Goal: Navigation & Orientation: Find specific page/section

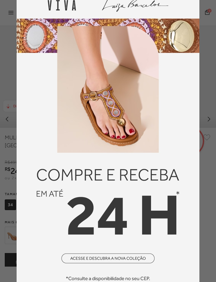
scroll to position [260, 0]
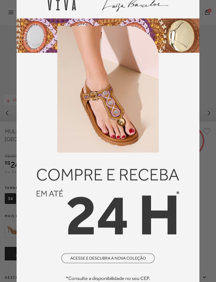
click at [140, 258] on img at bounding box center [108, 141] width 183 height 298
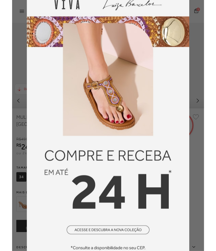
scroll to position [276, 0]
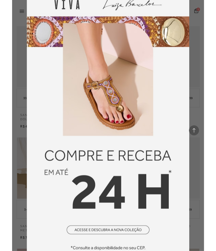
scroll to position [308, 0]
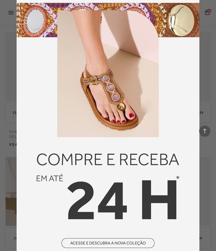
click at [135, 241] on img at bounding box center [108, 125] width 183 height 298
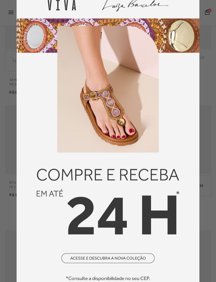
scroll to position [110, 0]
click at [136, 250] on img at bounding box center [108, 141] width 183 height 298
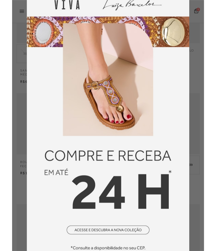
scroll to position [126, 0]
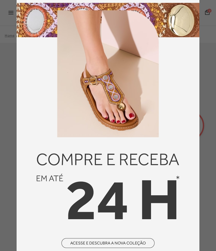
click at [207, 15] on div at bounding box center [108, 125] width 216 height 251
click at [191, 17] on img at bounding box center [108, 125] width 183 height 298
